Goal: Task Accomplishment & Management: Use online tool/utility

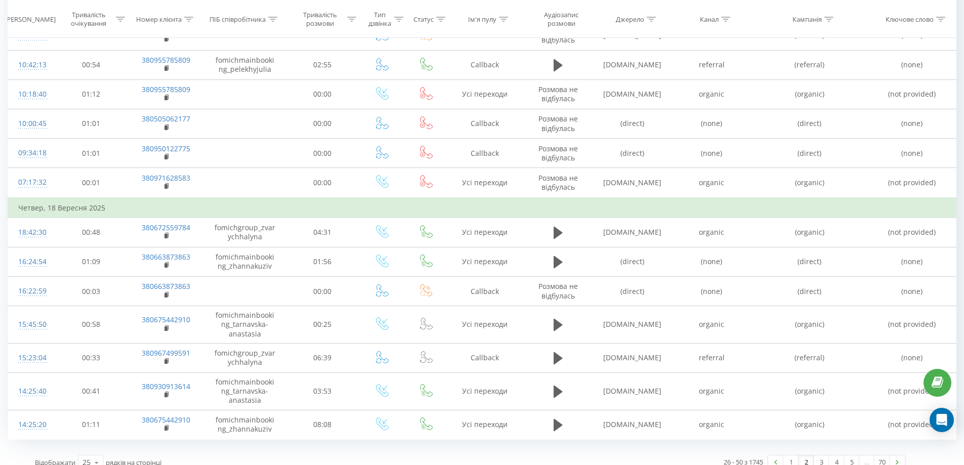
click at [18, 12] on th "[PERSON_NAME]" at bounding box center [31, 19] width 47 height 37
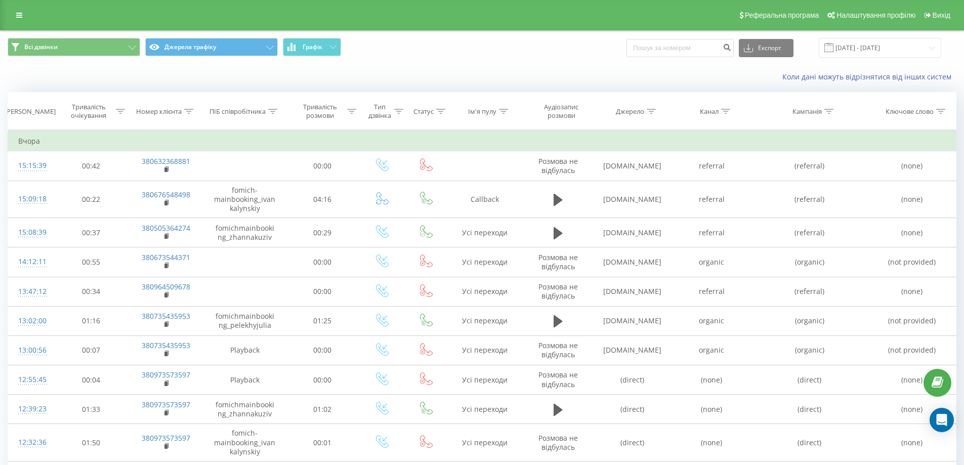
click at [23, 22] on div "Реферальна програма Налаштування профілю Вихід" at bounding box center [482, 15] width 964 height 30
click at [21, 17] on icon at bounding box center [19, 15] width 6 height 7
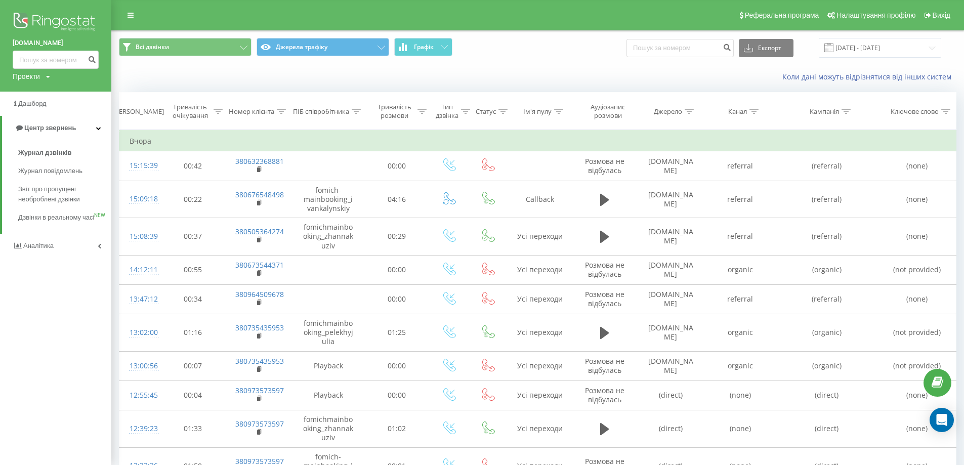
click at [47, 20] on img at bounding box center [56, 22] width 86 height 25
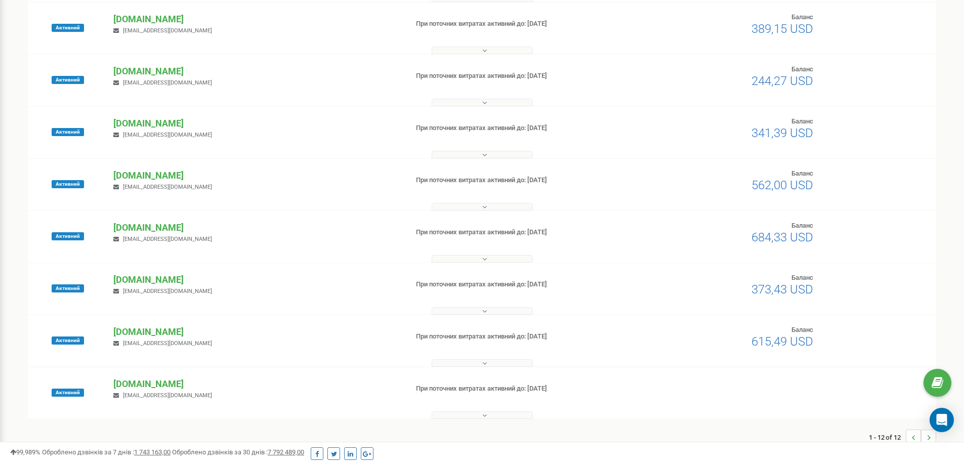
scroll to position [328, 0]
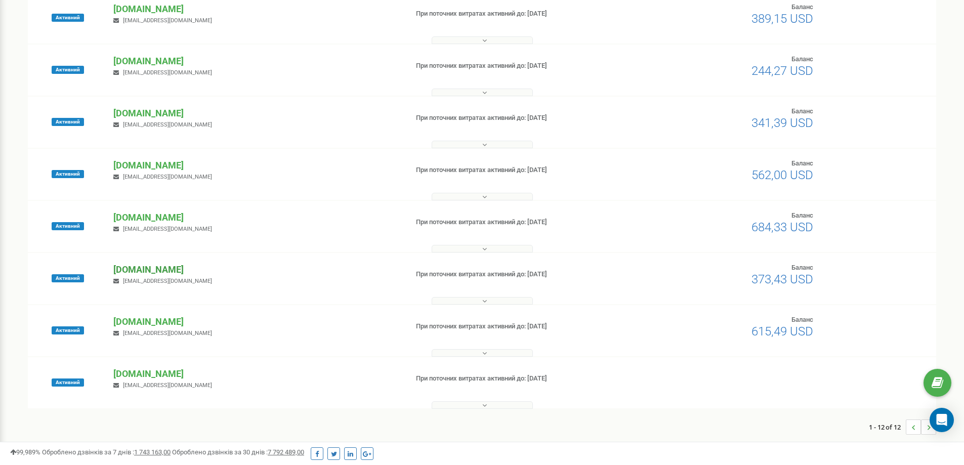
click at [165, 270] on p "[DOMAIN_NAME]" at bounding box center [256, 269] width 286 height 13
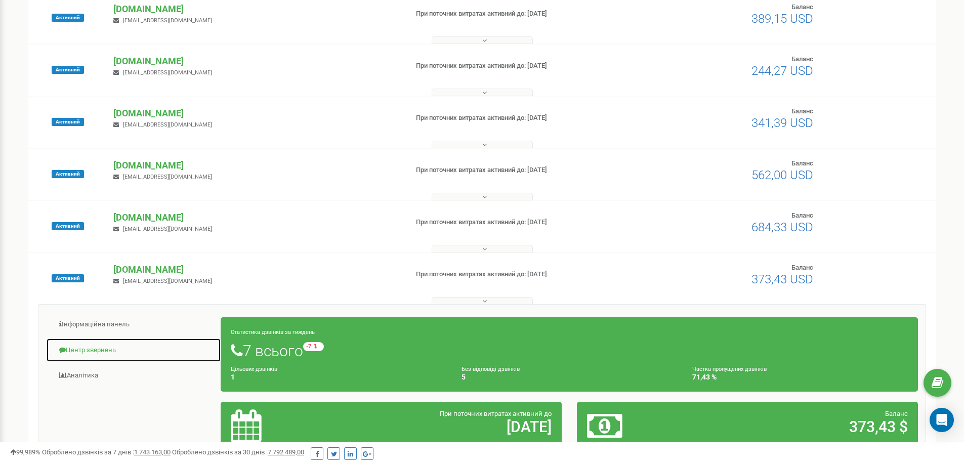
click at [113, 345] on link "Центр звернень" at bounding box center [133, 350] width 175 height 25
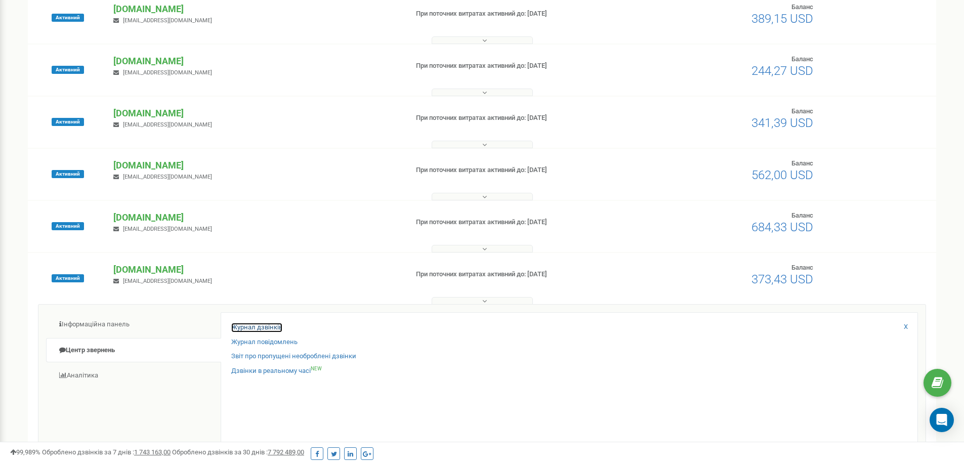
click at [258, 327] on link "Журнал дзвінків" at bounding box center [256, 328] width 51 height 10
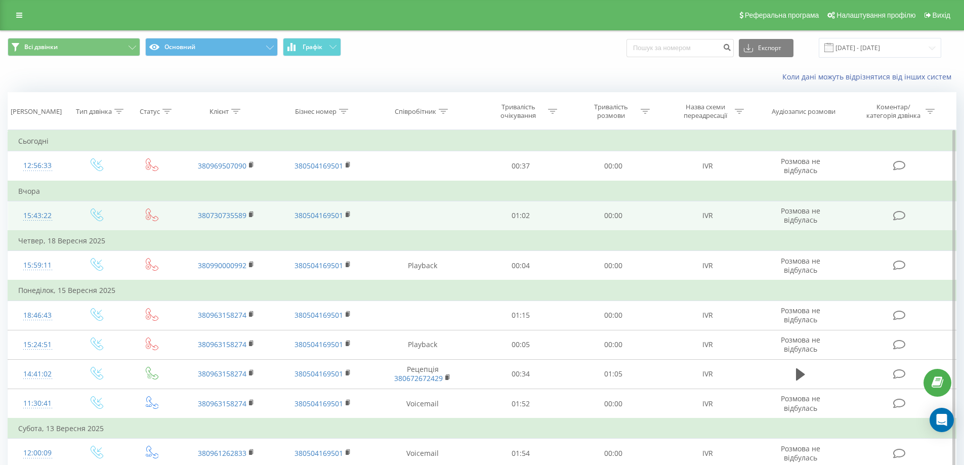
click at [494, 222] on td "01:02" at bounding box center [521, 216] width 93 height 30
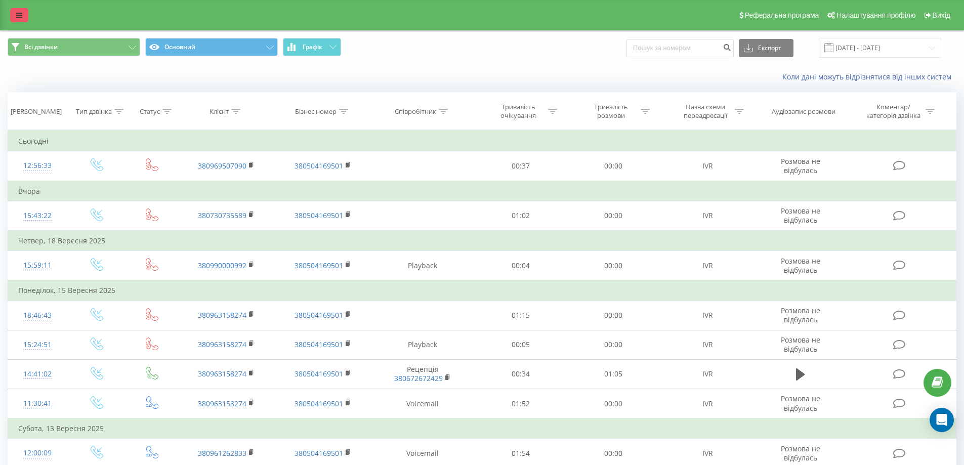
click at [16, 21] on link at bounding box center [19, 15] width 18 height 14
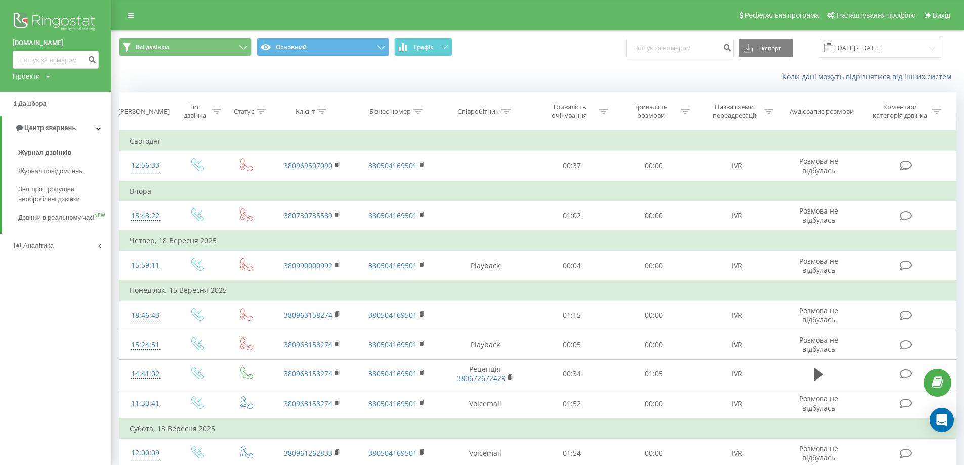
click at [55, 19] on img at bounding box center [56, 22] width 86 height 25
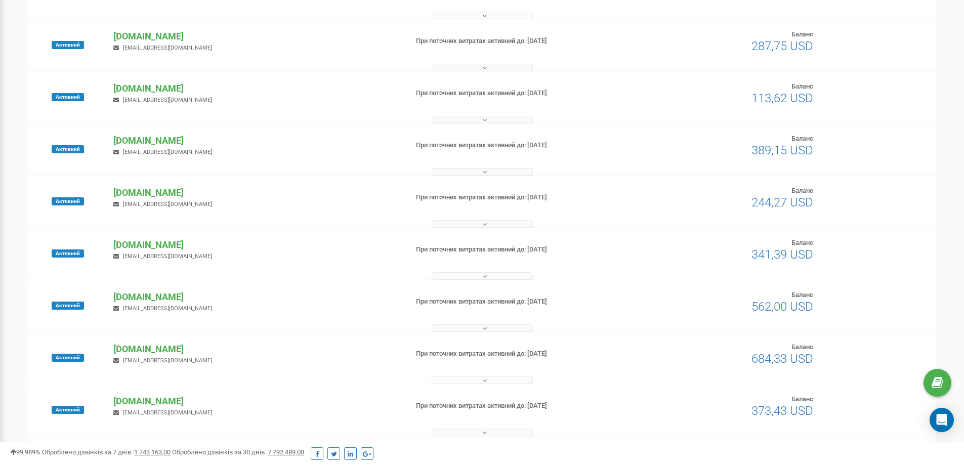
scroll to position [176, 0]
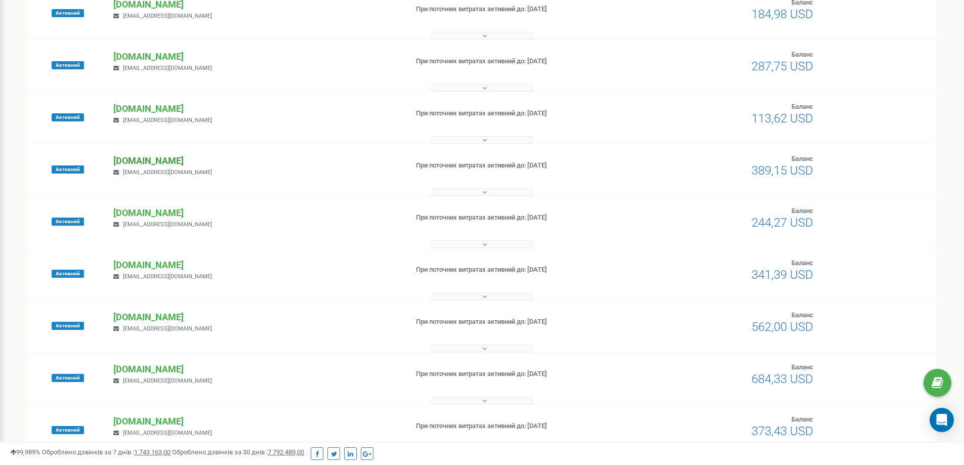
click at [166, 160] on p "[DOMAIN_NAME]" at bounding box center [256, 160] width 286 height 13
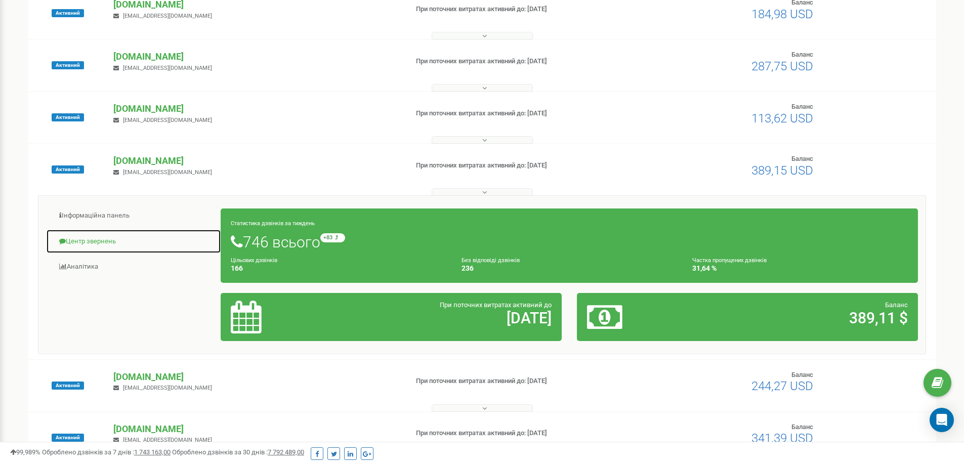
click at [120, 243] on link "Центр звернень" at bounding box center [133, 241] width 175 height 25
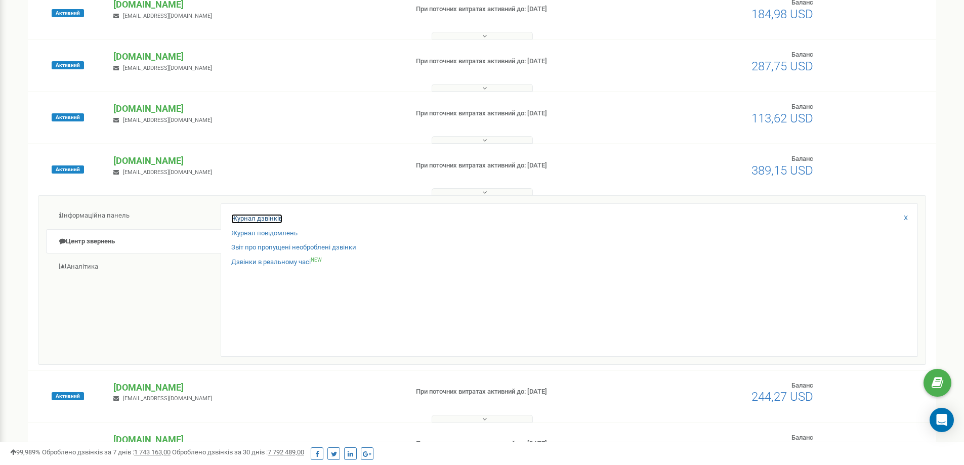
click at [278, 217] on link "Журнал дзвінків" at bounding box center [256, 219] width 51 height 10
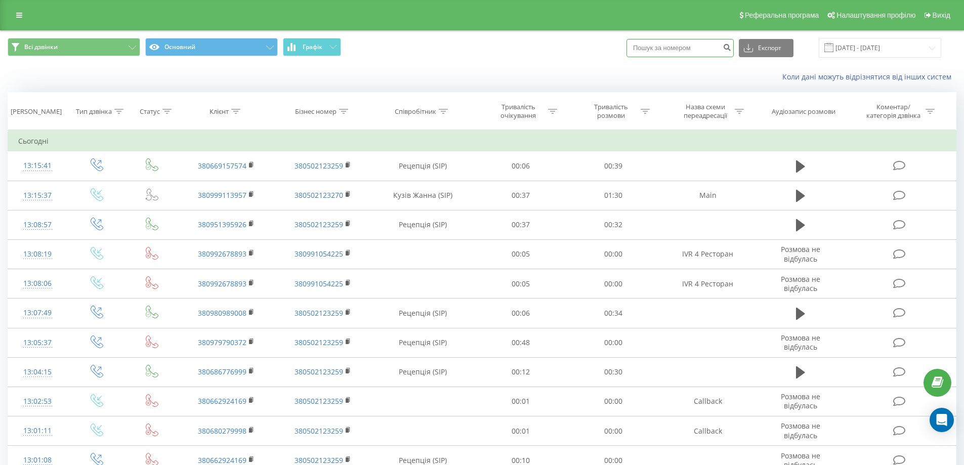
click at [711, 44] on input at bounding box center [680, 48] width 107 height 18
paste input "380999113957"
type input "380999113957"
click at [731, 46] on icon "submit" at bounding box center [727, 46] width 9 height 6
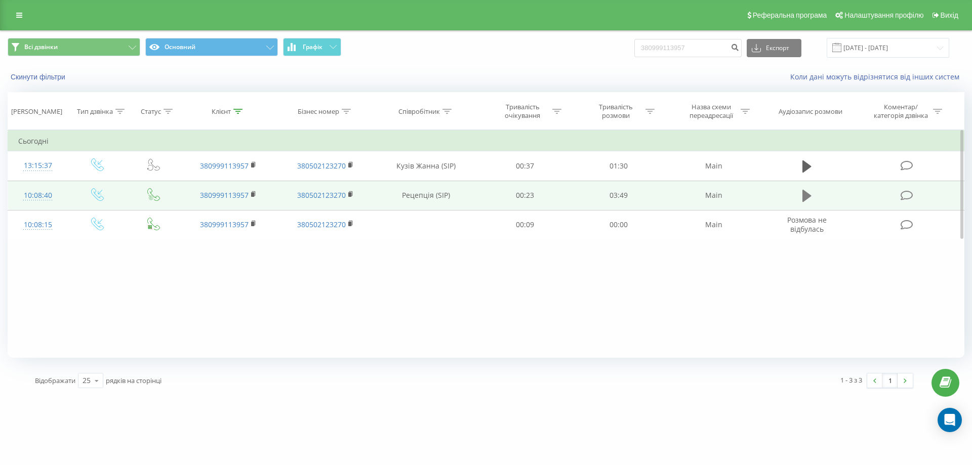
click at [804, 199] on icon at bounding box center [806, 196] width 9 height 12
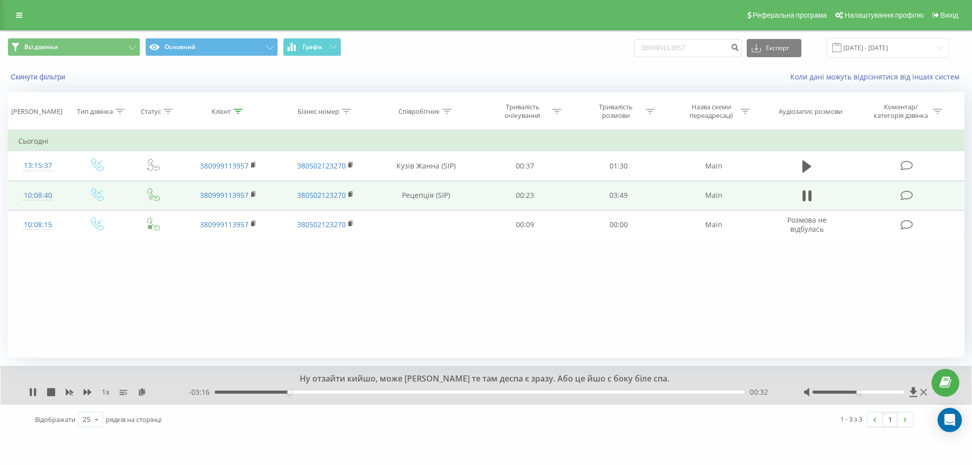
click at [264, 392] on div "00:32" at bounding box center [480, 392] width 530 height 3
click at [247, 295] on div "Фільтрувати за умовою Дорівнює Введіть значення Скасувати OK Фільтрувати за умо…" at bounding box center [486, 244] width 957 height 228
click at [35, 393] on icon at bounding box center [35, 392] width 2 height 8
drag, startPoint x: 285, startPoint y: 394, endPoint x: 99, endPoint y: 382, distance: 187.2
click at [72, 375] on div "Ну отзайти кийшо, може [PERSON_NAME] те там деспа є зразу. Або це йшо с боку бі…" at bounding box center [486, 385] width 971 height 39
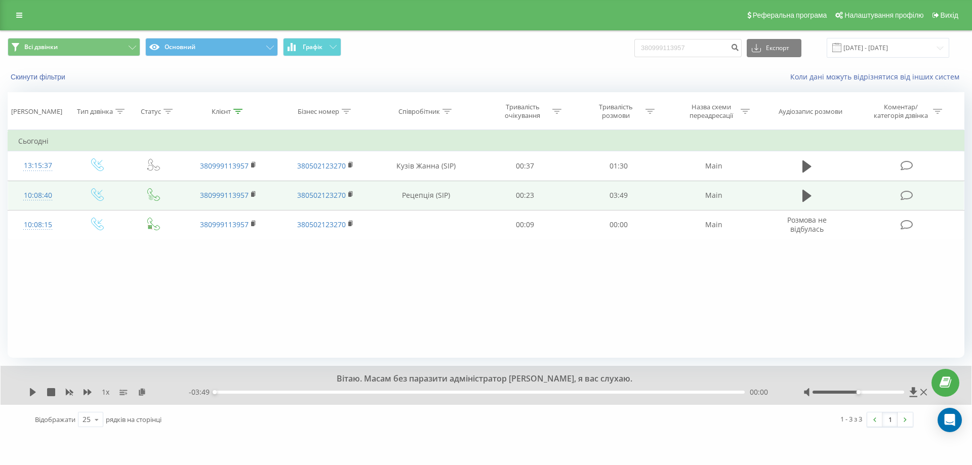
click at [32, 398] on div "Вітаю. Масам без паразити адміністратор [PERSON_NAME], я вас слухаю. 1 x - 03:4…" at bounding box center [486, 385] width 971 height 39
click at [33, 391] on icon at bounding box center [33, 392] width 6 height 8
click at [349, 194] on rect at bounding box center [349, 194] width 3 height 5
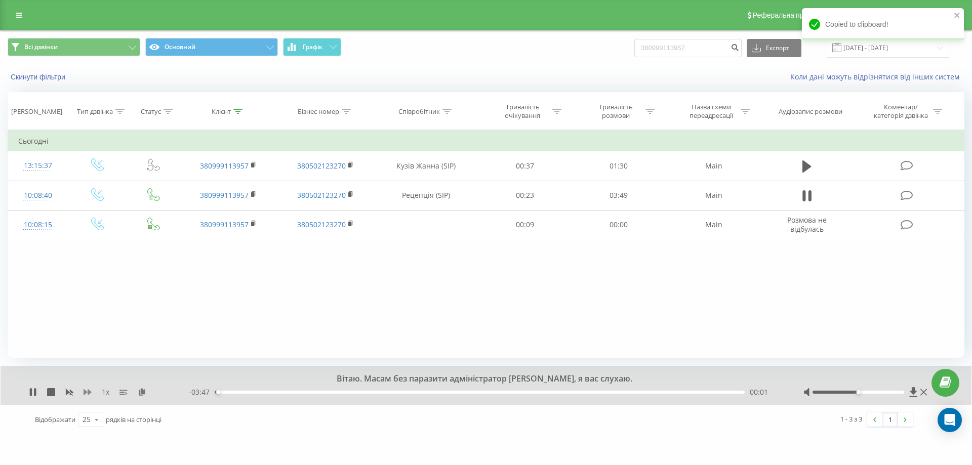
click at [84, 392] on icon at bounding box center [88, 392] width 8 height 6
click at [85, 393] on icon at bounding box center [88, 392] width 8 height 6
click at [148, 306] on div "Фільтрувати за умовою Дорівнює Введіть значення Скасувати OK Фільтрувати за умо…" at bounding box center [486, 244] width 957 height 228
